Goal: Navigation & Orientation: Find specific page/section

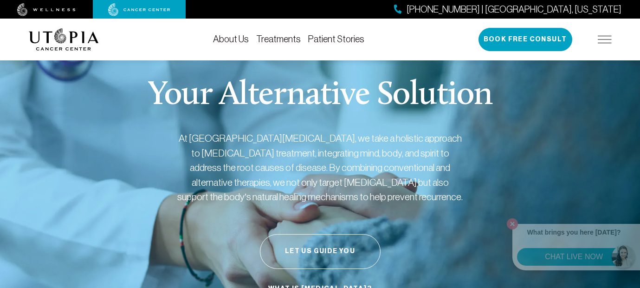
click at [607, 37] on img at bounding box center [605, 39] width 14 height 7
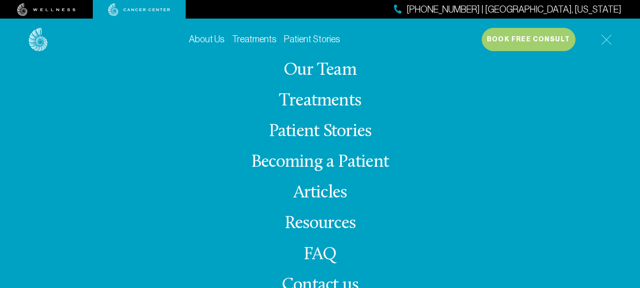
scroll to position [368, 0]
click at [313, 286] on span "Contact us" at bounding box center [320, 285] width 77 height 18
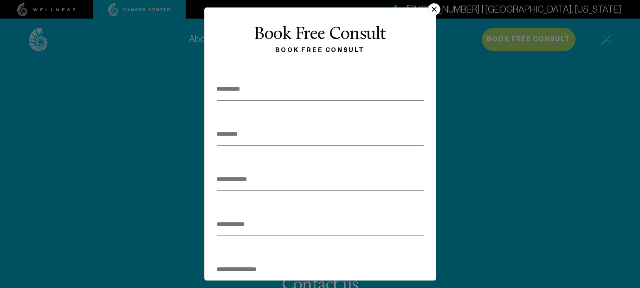
click at [433, 9] on button "×" at bounding box center [434, 9] width 12 height 12
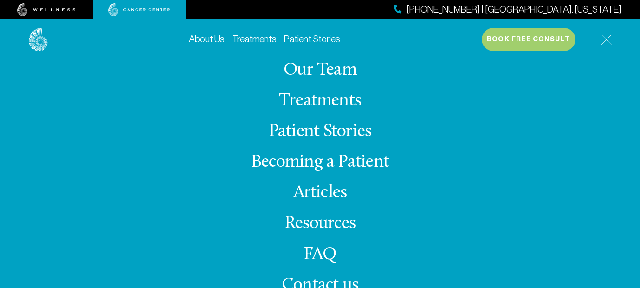
scroll to position [671, 0]
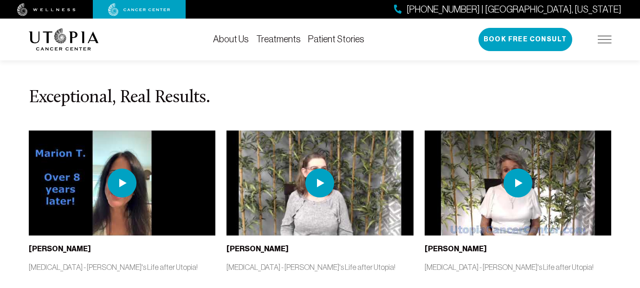
scroll to position [2077, 0]
